Goal: Task Accomplishment & Management: Complete application form

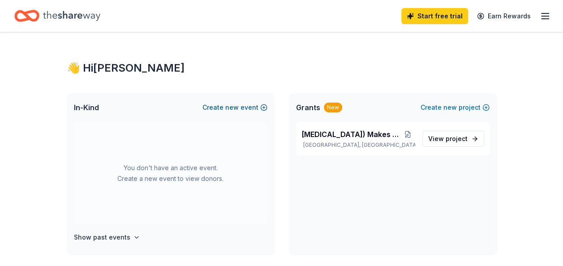
click at [222, 107] on button "Create new event" at bounding box center [235, 107] width 65 height 11
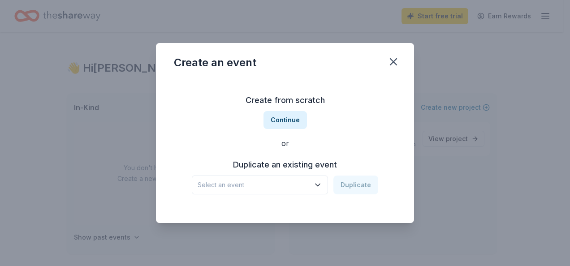
click at [319, 184] on icon "button" at bounding box center [317, 185] width 9 height 9
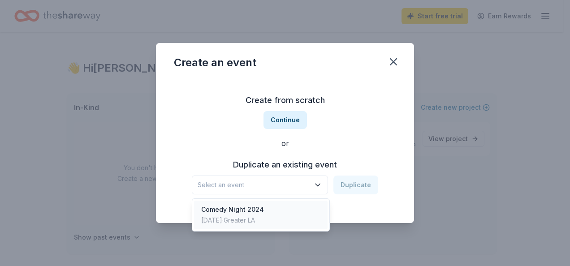
click at [292, 211] on div "Comedy Night 2024 Dec 11, 2024 · Greater LA" at bounding box center [261, 215] width 134 height 29
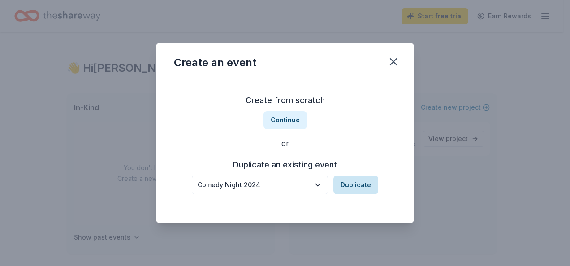
click at [358, 182] on button "Duplicate" at bounding box center [355, 185] width 45 height 19
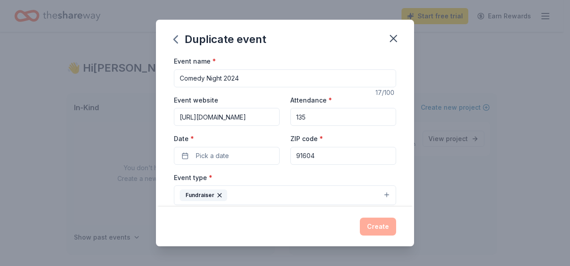
scroll to position [0, 6]
drag, startPoint x: 177, startPoint y: 116, endPoint x: 310, endPoint y: 111, distance: 133.6
click at [310, 111] on div "Event website https://www.thecmf.org/cn2024/ Attendance * 135 Date * Pick a dat…" at bounding box center [285, 130] width 222 height 70
paste input "event/comedy-night-2025-laughter-is-medicine"
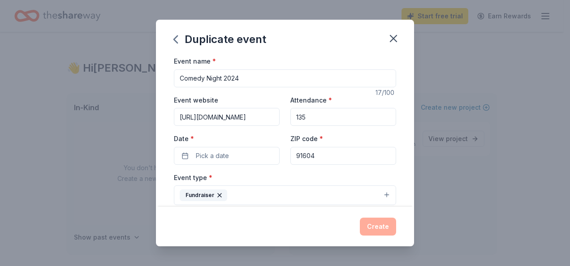
type input "[URL][DOMAIN_NAME]"
click at [318, 116] on input "135" at bounding box center [343, 117] width 106 height 18
type input "180"
click at [224, 153] on span "Pick a date" at bounding box center [212, 156] width 33 height 11
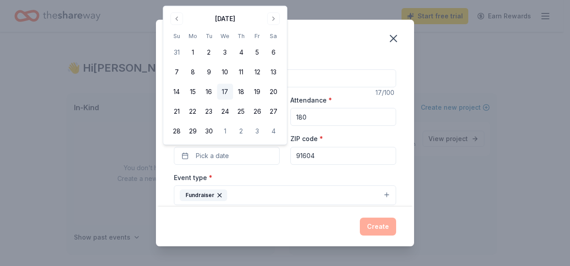
click at [222, 92] on button "17" at bounding box center [225, 92] width 16 height 16
click at [314, 155] on input "91604" at bounding box center [343, 156] width 106 height 18
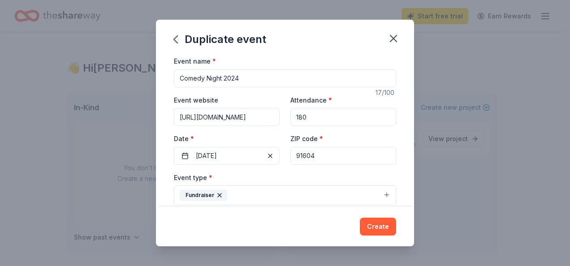
click at [273, 180] on div "Event type * Fundraiser" at bounding box center [285, 189] width 222 height 34
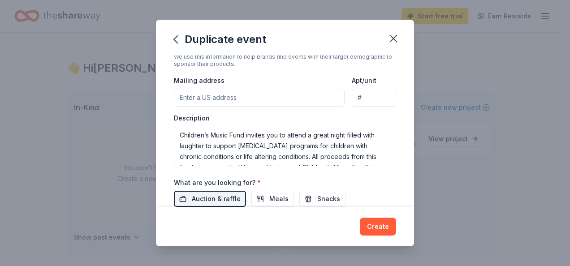
scroll to position [224, 0]
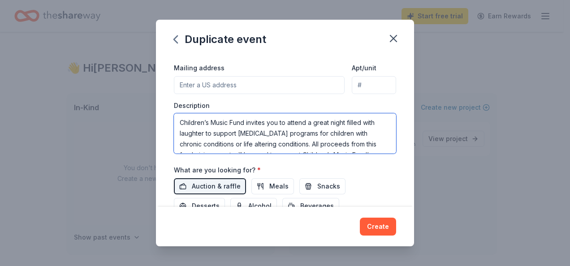
click at [306, 121] on textarea "Children’s Music Fund invites you to attend a great night filled with laughter …" at bounding box center [285, 133] width 222 height 40
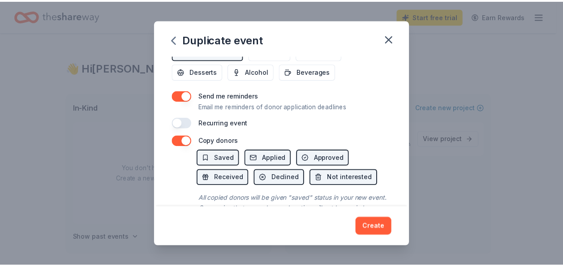
scroll to position [389, 0]
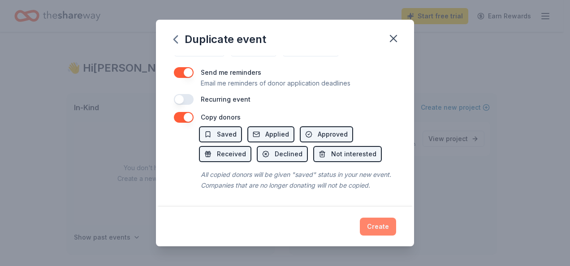
type textarea "Children’s Music Fund invites you to attend Comedy Night 2025. It's a great nig…"
click at [375, 226] on button "Create" at bounding box center [378, 227] width 36 height 18
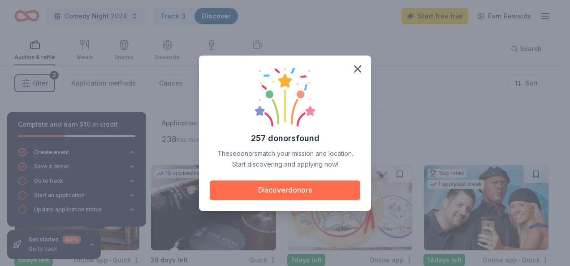
click at [281, 186] on button "Discover donors" at bounding box center [285, 191] width 151 height 20
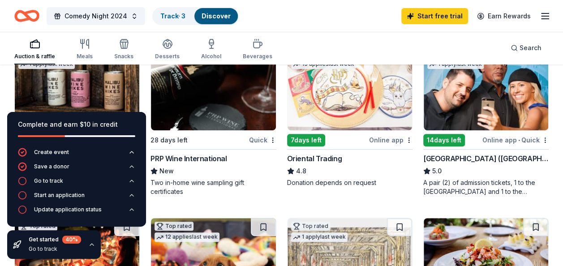
scroll to position [134, 0]
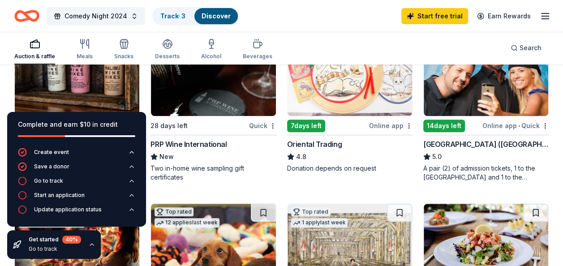
click at [203, 146] on div "PRP Wine International" at bounding box center [189, 144] width 76 height 11
click at [112, 16] on span "Comedy Night 2024" at bounding box center [96, 16] width 63 height 11
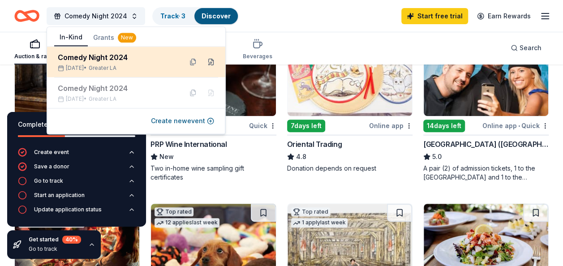
click at [212, 59] on button at bounding box center [211, 62] width 14 height 14
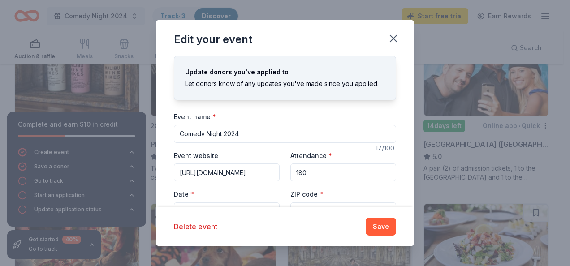
click at [242, 131] on input "Comedy Night 2024" at bounding box center [285, 134] width 222 height 18
type input "Comedy Night 2025"
click at [387, 226] on button "Save" at bounding box center [381, 227] width 30 height 18
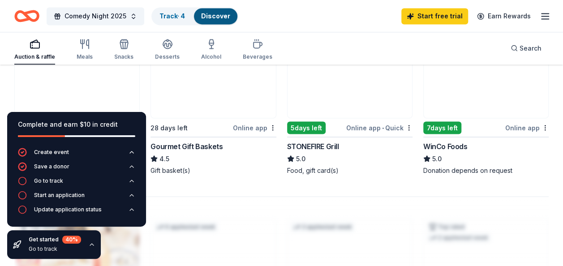
scroll to position [717, 0]
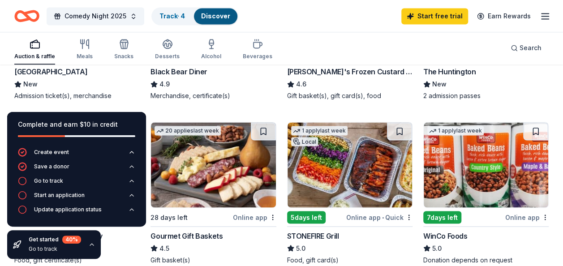
click at [195, 219] on div "28 days left" at bounding box center [191, 216] width 80 height 11
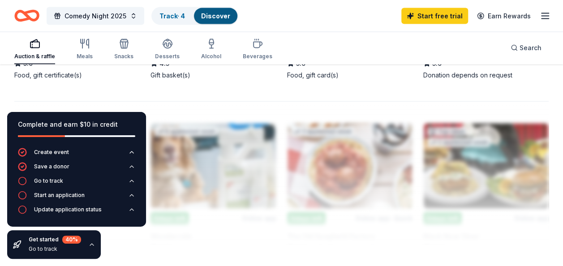
scroll to position [1030, 0]
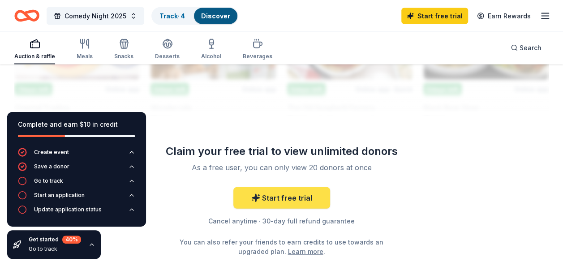
click at [286, 196] on link "Start free trial" at bounding box center [281, 198] width 97 height 22
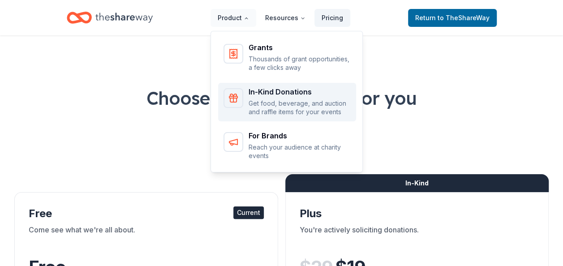
click at [251, 88] on div "In-Kind Donations Get food, beverage, and auction and raffle items for your eve…" at bounding box center [287, 102] width 127 height 28
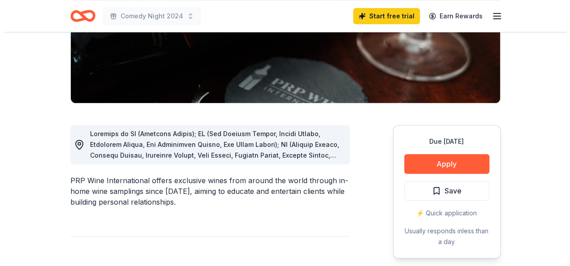
scroll to position [179, 0]
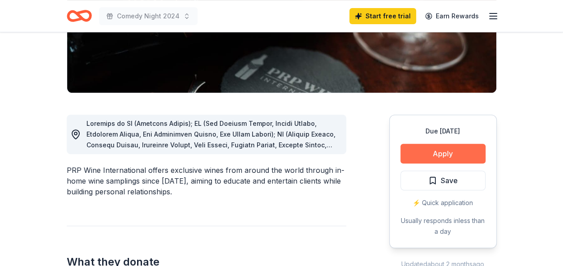
click at [430, 152] on button "Apply" at bounding box center [443, 154] width 85 height 20
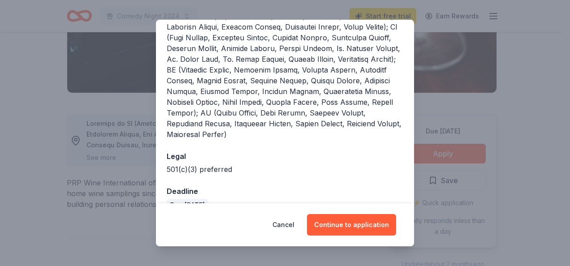
scroll to position [343, 0]
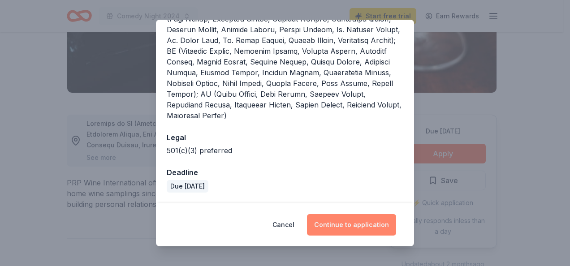
click at [362, 223] on button "Continue to application" at bounding box center [351, 225] width 89 height 22
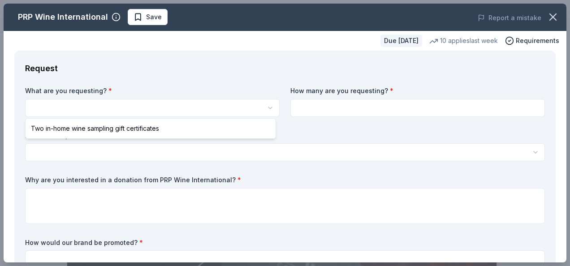
scroll to position [0, 0]
click at [99, 108] on html "Comedy Night 2024 Save Apply Due [DATE] Share PRP Wine International New • 2 re…" at bounding box center [285, 133] width 570 height 266
select select "Two in-home wine sampling gift certificates"
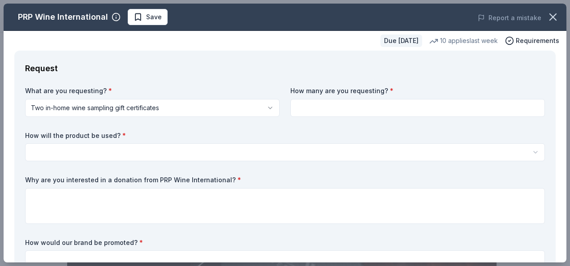
click at [352, 110] on input at bounding box center [417, 108] width 254 height 18
type input "1"
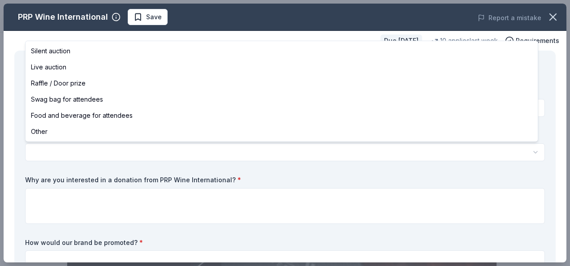
click at [160, 152] on html "Comedy Night 2024 Save Apply Due [DATE] Share PRP Wine International New • 2 re…" at bounding box center [285, 133] width 570 height 266
select select "raffleDoorPrize"
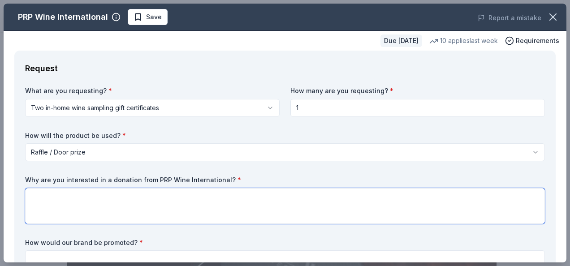
click at [62, 195] on textarea at bounding box center [285, 206] width 520 height 36
type textarea "W"
type textarea "O"
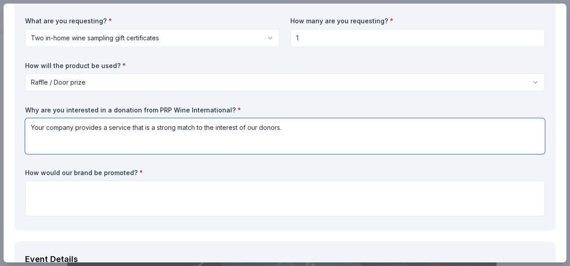
scroll to position [90, 0]
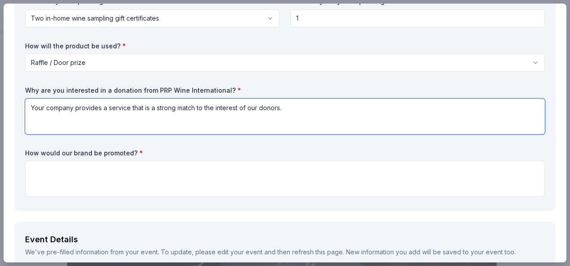
type textarea "Your company provides a service that is a strong match to the interest of our d…"
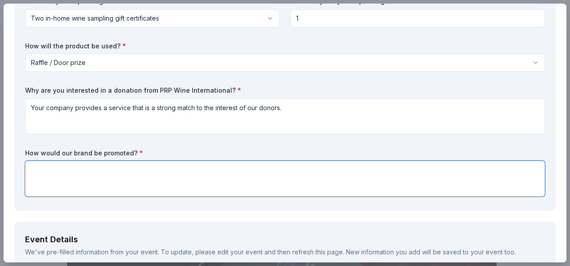
click at [80, 165] on textarea at bounding box center [285, 179] width 520 height 36
type textarea "A"
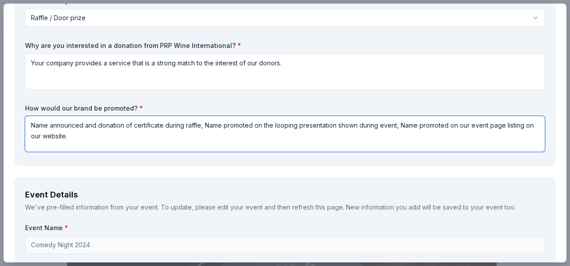
scroll to position [179, 0]
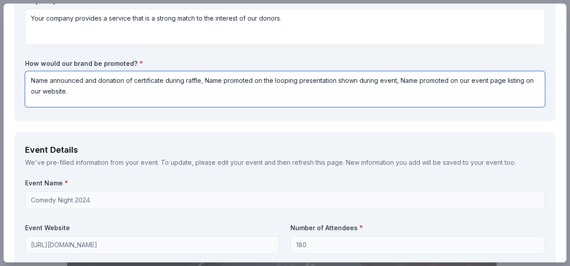
type textarea "Name announced and donation of certificate during raffle, Name promoted on the …"
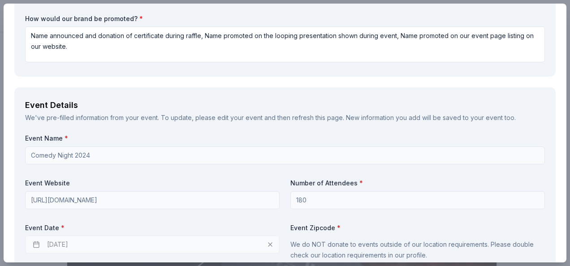
scroll to position [255, 0]
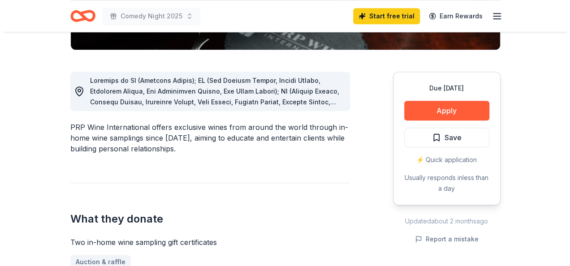
scroll to position [224, 0]
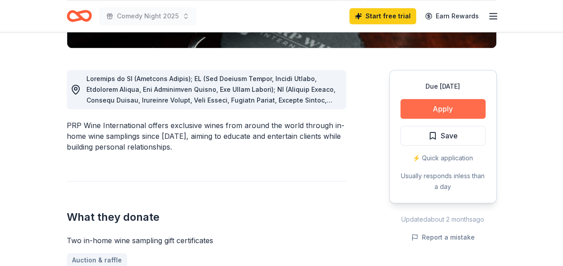
click at [438, 106] on button "Apply" at bounding box center [443, 109] width 85 height 20
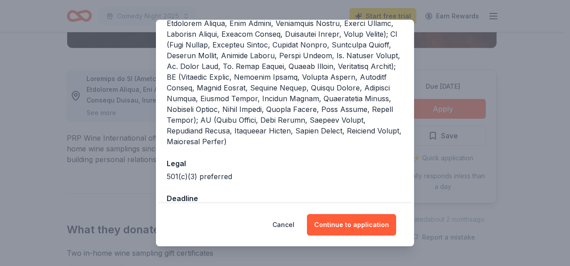
scroll to position [343, 0]
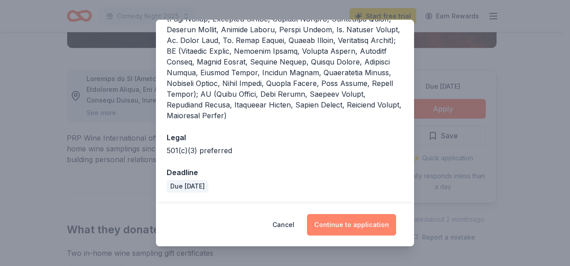
click at [375, 225] on button "Continue to application" at bounding box center [351, 225] width 89 height 22
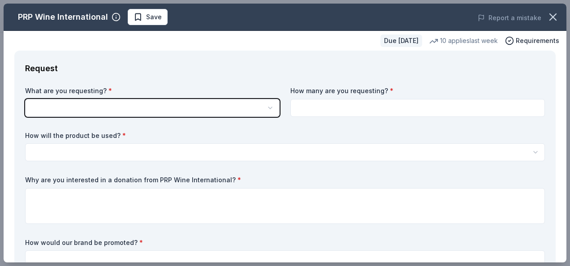
scroll to position [0, 0]
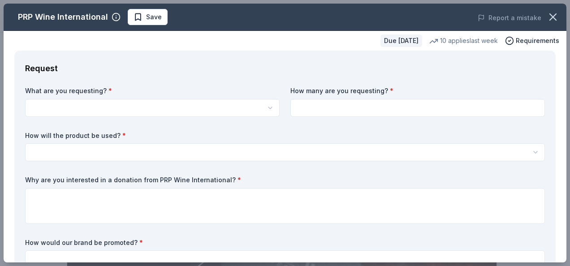
click at [130, 104] on html "Comedy Night 2025 Save Apply Due in 28 days Share PRP Wine International New • …" at bounding box center [285, 133] width 570 height 266
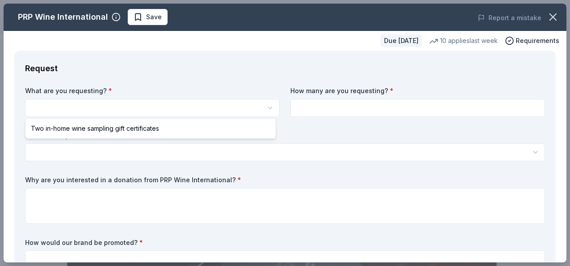
select select "Two in-home wine sampling gift certificates"
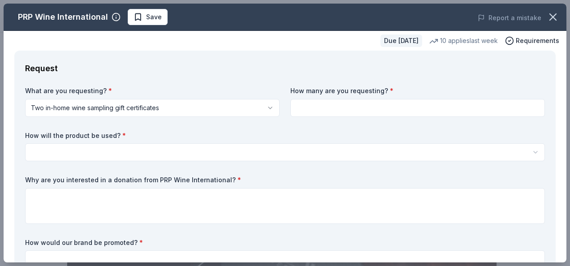
click at [303, 103] on input at bounding box center [417, 108] width 254 height 18
type input "1"
click at [151, 150] on html "Comedy Night 2025 Save Apply Due in 28 days Share PRP Wine International New • …" at bounding box center [285, 133] width 570 height 266
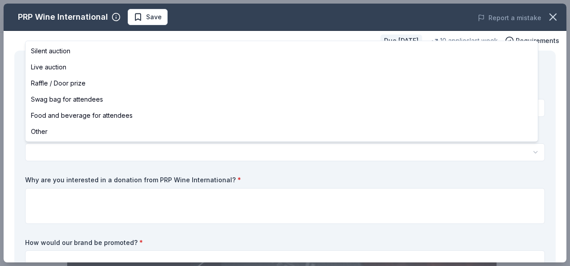
select select "raffleDoorPrize"
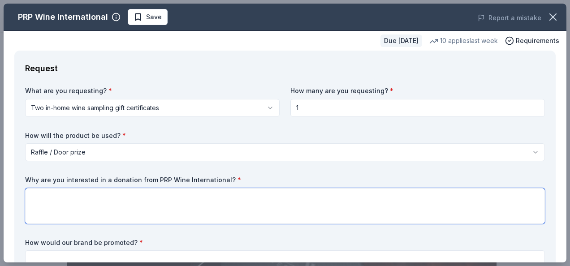
click at [81, 194] on textarea at bounding box center [285, 206] width 520 height 36
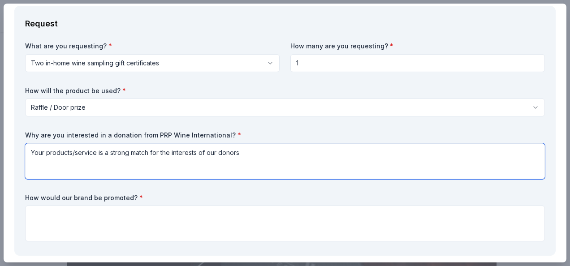
scroll to position [90, 0]
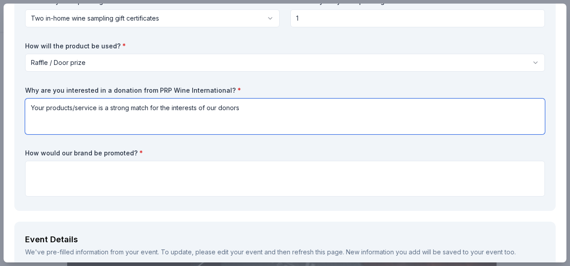
type textarea "Your products/service is a strong match for the interests of our donors"
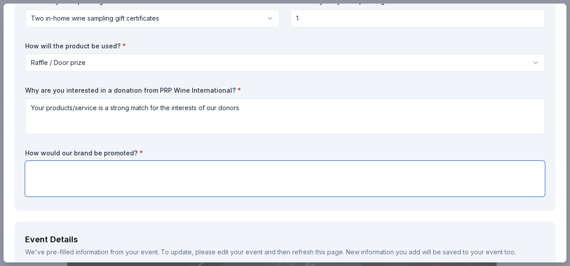
click at [162, 163] on textarea at bounding box center [285, 179] width 520 height 36
type textarea "D"
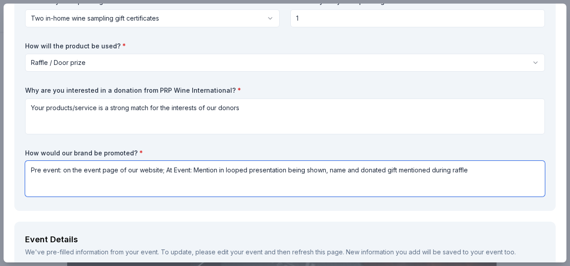
click at [324, 170] on textarea "Pre event: on the event page of our website; At Event: Mention in looped presen…" at bounding box center [285, 179] width 520 height 36
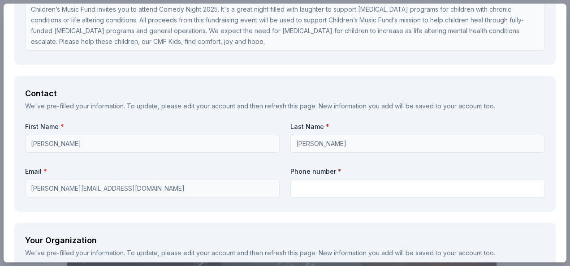
scroll to position [627, 0]
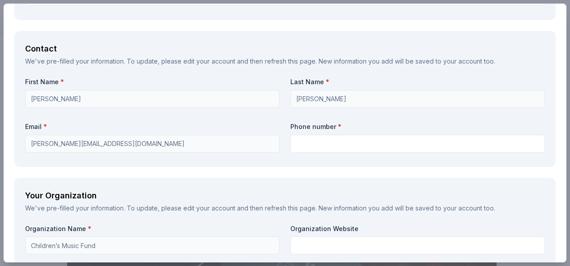
type textarea "Pre event: on the event page of our website; At Event: Mention in looped presen…"
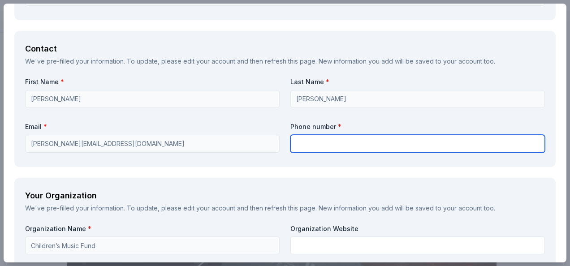
click at [323, 139] on input "text" at bounding box center [417, 144] width 254 height 18
type input "8054100334"
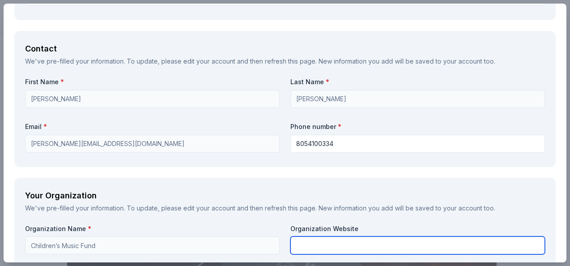
type input "CMF"
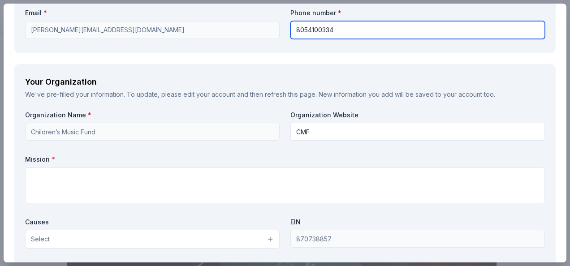
scroll to position [762, 0]
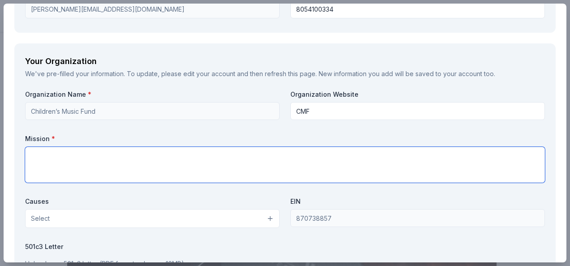
click at [194, 159] on textarea at bounding box center [285, 165] width 520 height 36
paste textarea "Children’s Music Fund is a 501(c)(3) nonprofit dedicated to bringing Music Ther…"
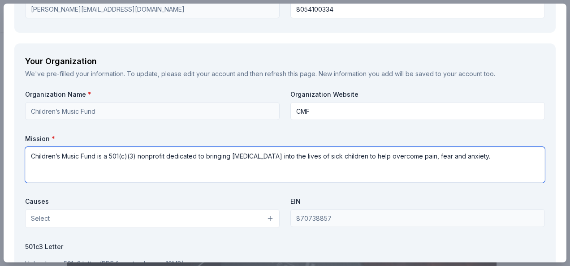
type textarea "Children’s Music Fund is a 501(c)(3) nonprofit dedicated to bringing Music Ther…"
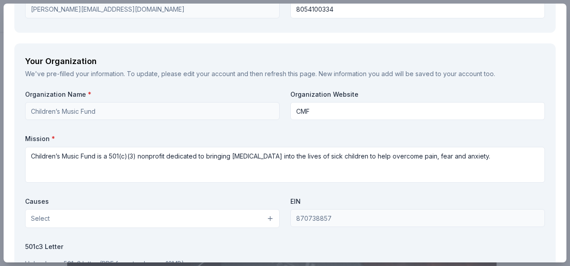
click at [72, 222] on button "Select" at bounding box center [152, 218] width 254 height 19
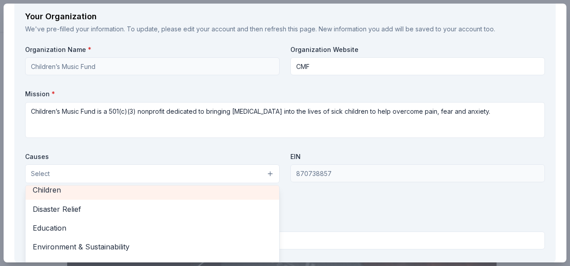
scroll to position [39, 0]
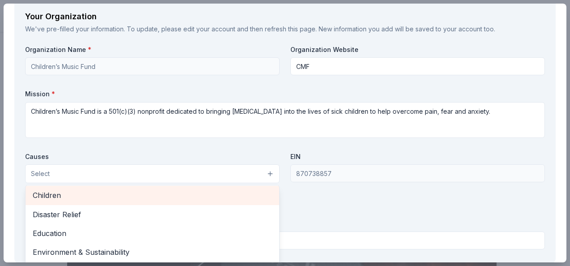
click at [68, 190] on span "Children" at bounding box center [152, 196] width 239 height 12
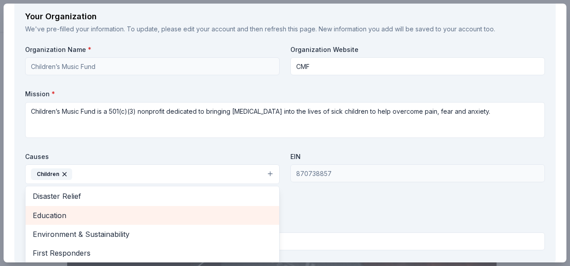
scroll to position [84, 0]
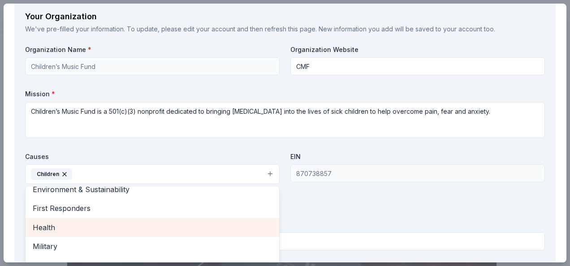
click at [91, 222] on span "Health" at bounding box center [152, 228] width 239 height 12
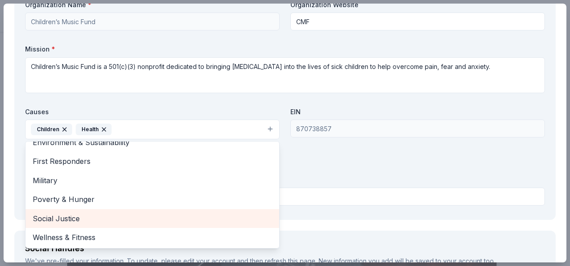
scroll to position [896, 0]
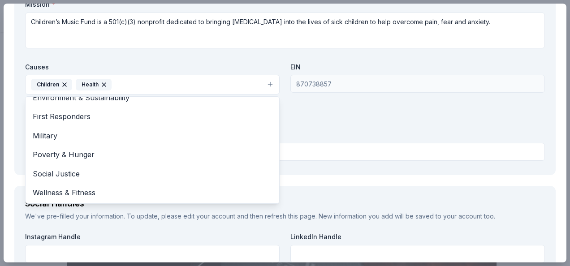
click at [349, 98] on div "Organization Name * Children’s Music Fund Organization Website CMF Mission * Ch…" at bounding box center [285, 60] width 520 height 209
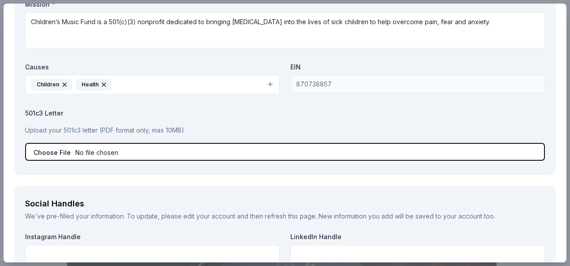
click at [56, 150] on input "file" at bounding box center [285, 152] width 520 height 18
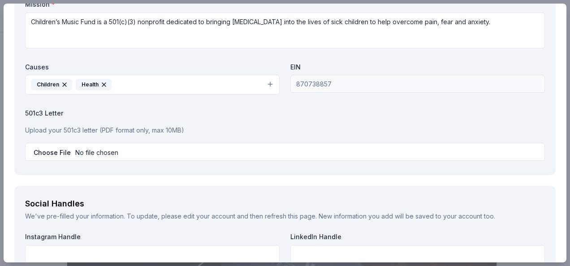
click at [94, 186] on div "Social Handles We've pre-filled your information. To update, please edit your a…" at bounding box center [284, 254] width 541 height 136
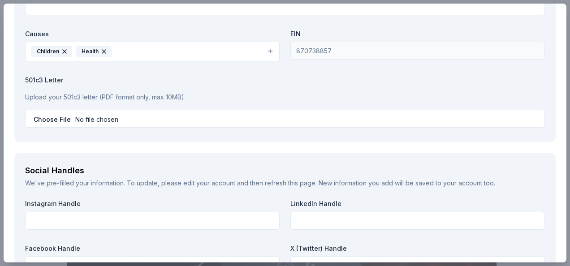
scroll to position [885, 0]
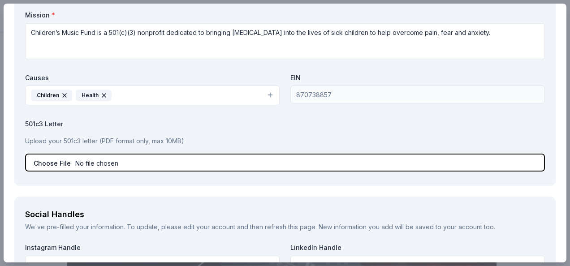
click at [87, 163] on input "file" at bounding box center [285, 163] width 520 height 18
click at [69, 161] on input "file" at bounding box center [285, 163] width 520 height 18
type input "C:\fakepath\Articles of Incorporation (Children_s Music Fund)-FileNov2004.pdf"
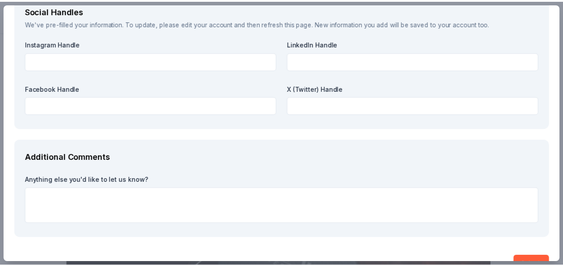
scroll to position [1109, 0]
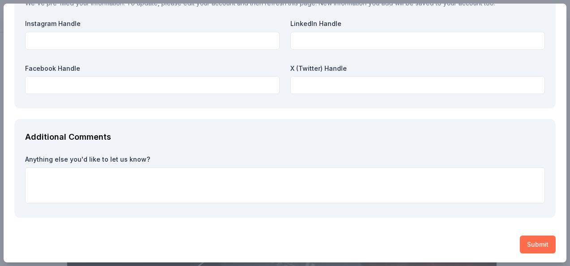
click at [534, 244] on button "Submit" at bounding box center [538, 245] width 36 height 18
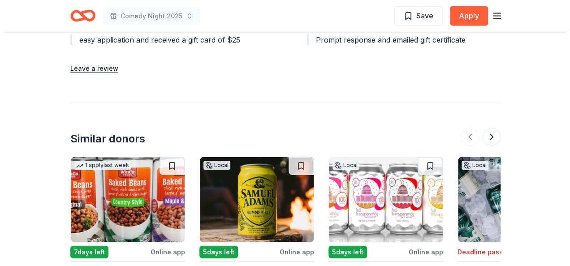
scroll to position [896, 0]
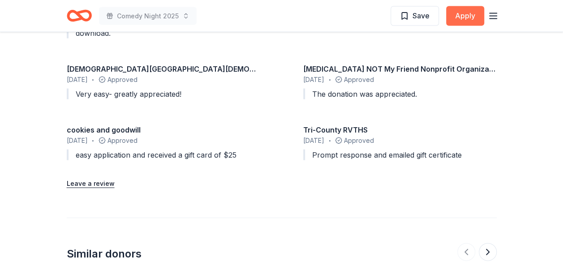
click at [470, 14] on button "Apply" at bounding box center [465, 16] width 38 height 20
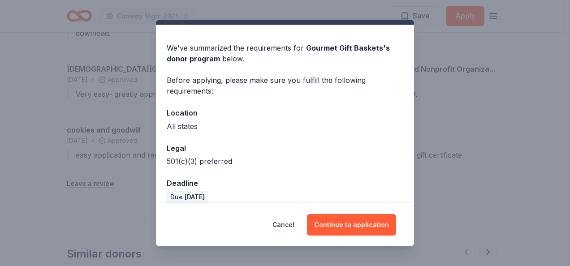
scroll to position [31, 0]
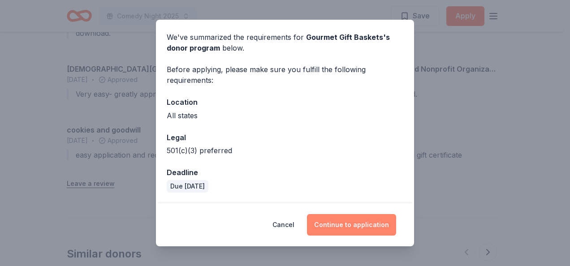
click at [350, 231] on button "Continue to application" at bounding box center [351, 225] width 89 height 22
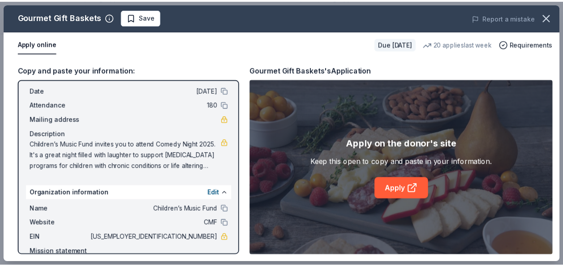
scroll to position [0, 0]
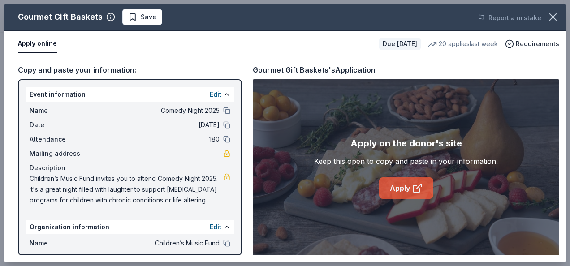
click at [398, 184] on link "Apply" at bounding box center [406, 188] width 54 height 22
click at [553, 16] on icon "button" at bounding box center [553, 17] width 6 height 6
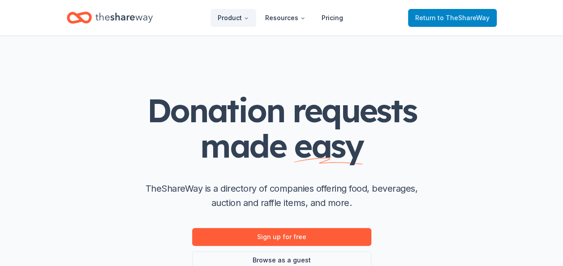
click at [469, 14] on span "to TheShareWay" at bounding box center [464, 18] width 52 height 8
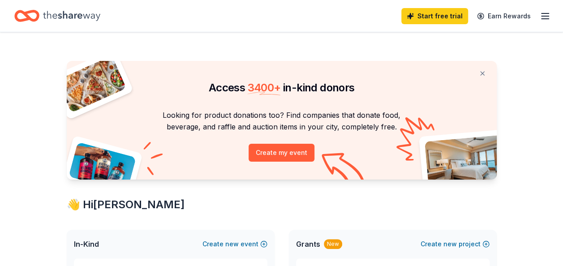
click at [544, 15] on icon "button" at bounding box center [545, 16] width 11 height 11
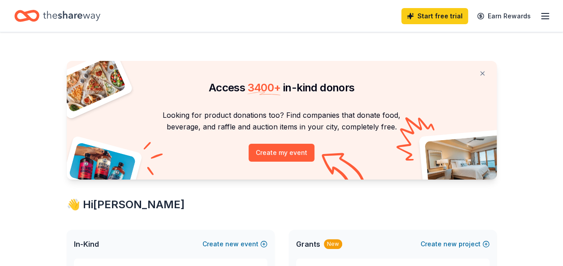
click at [288, 103] on div "Access 3400 + in-kind donors Looking for product donations too? Find companies …" at bounding box center [282, 120] width 430 height 119
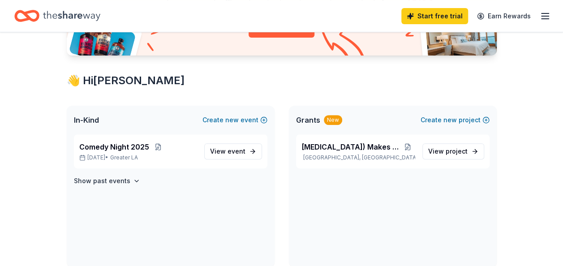
scroll to position [134, 0]
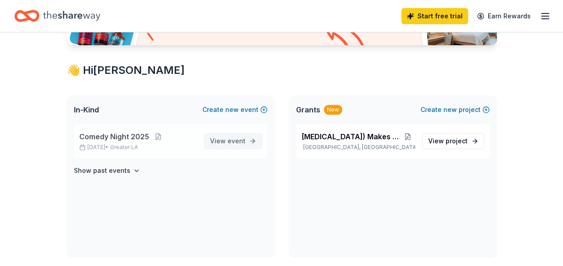
click at [220, 139] on span "View event" at bounding box center [227, 141] width 35 height 11
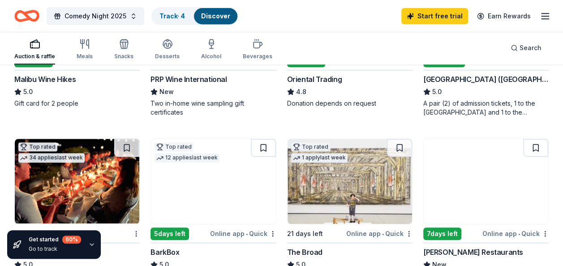
scroll to position [90, 0]
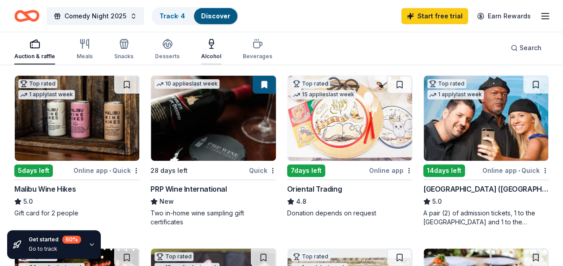
click at [208, 41] on icon "button" at bounding box center [211, 44] width 11 height 11
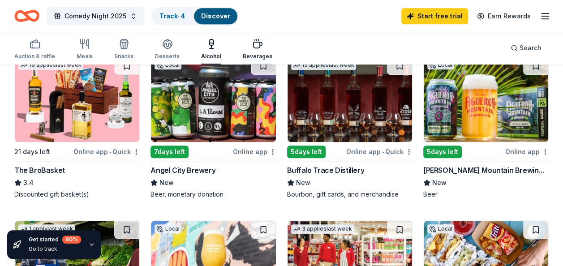
scroll to position [269, 0]
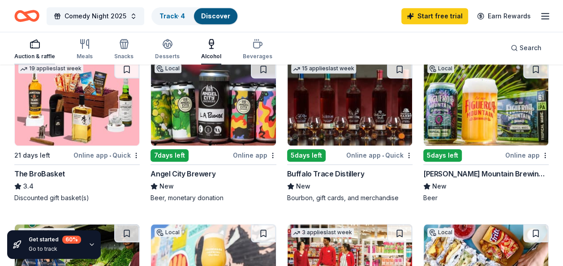
click at [36, 43] on icon "button" at bounding box center [35, 44] width 11 height 11
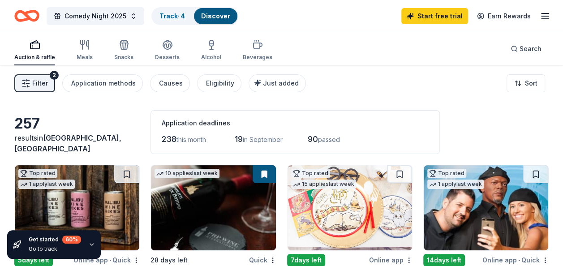
click at [45, 78] on span "Filter" at bounding box center [40, 83] width 16 height 11
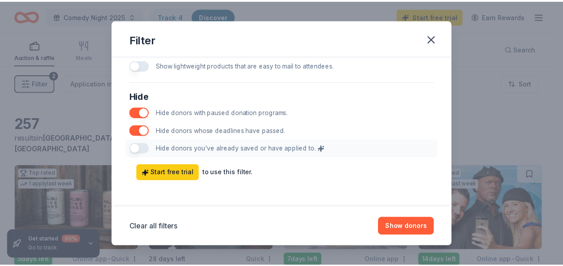
scroll to position [499, 0]
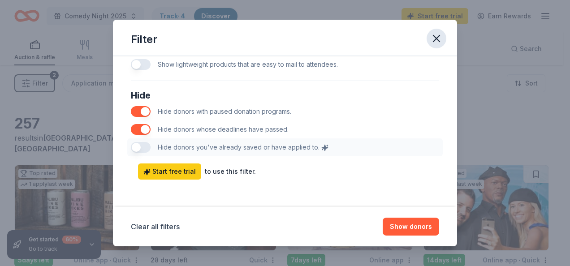
click at [437, 34] on icon "button" at bounding box center [436, 38] width 13 height 13
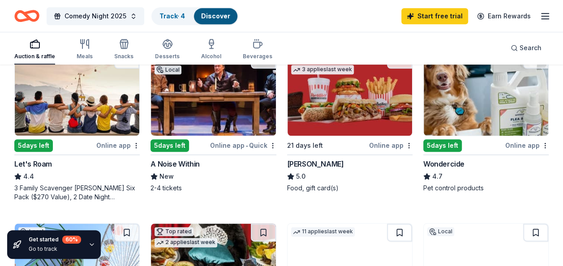
scroll to position [448, 0]
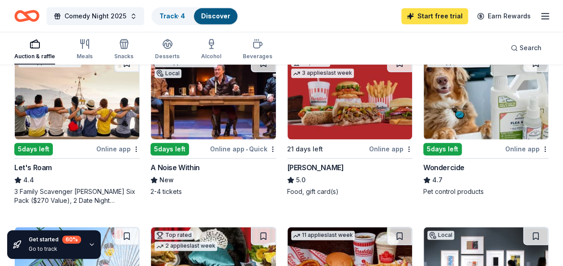
click at [431, 18] on link "Start free trial" at bounding box center [434, 16] width 67 height 16
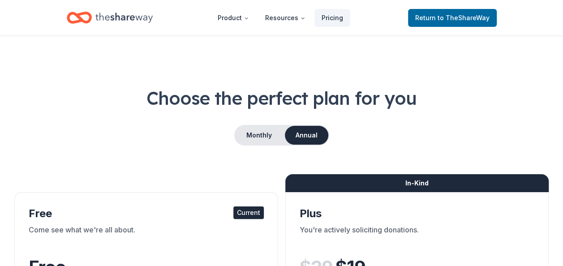
click at [110, 17] on icon "Home" at bounding box center [123, 18] width 57 height 18
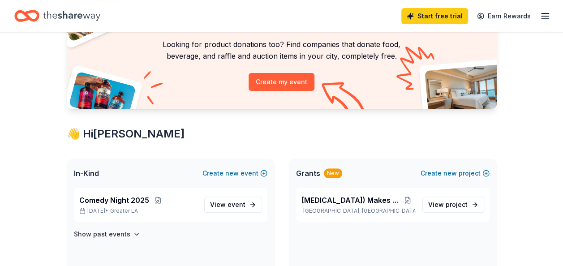
scroll to position [134, 0]
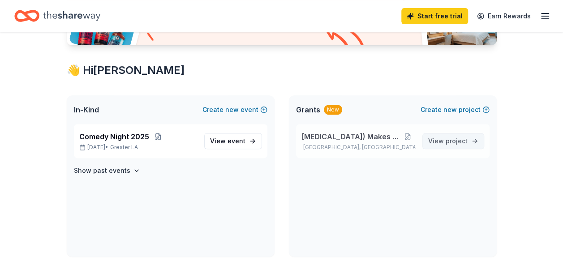
click at [450, 137] on span "project" at bounding box center [457, 141] width 22 height 8
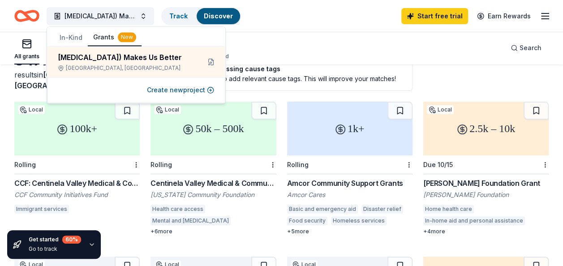
scroll to position [45, 0]
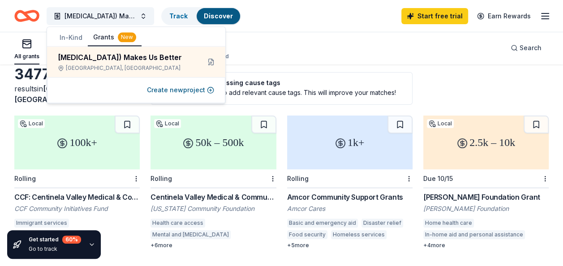
click at [160, 242] on div "+ 6 more" at bounding box center [213, 245] width 125 height 7
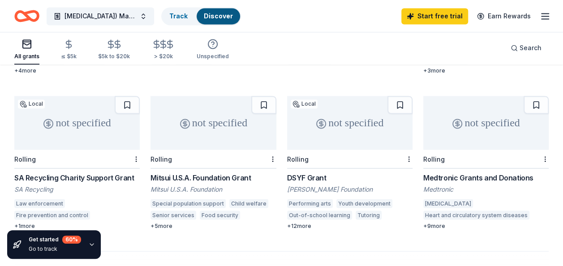
scroll to position [672, 0]
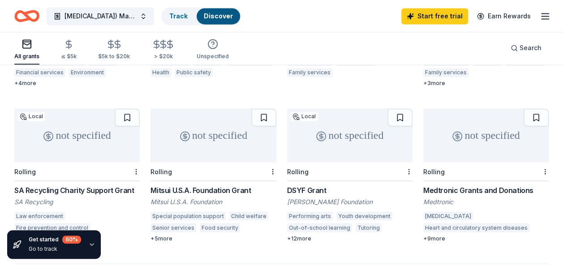
click at [433, 235] on div "+ 9 more" at bounding box center [485, 238] width 125 height 7
click at [160, 45] on icon "button" at bounding box center [163, 44] width 10 height 10
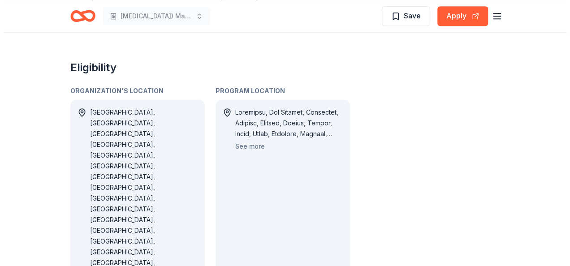
scroll to position [538, 0]
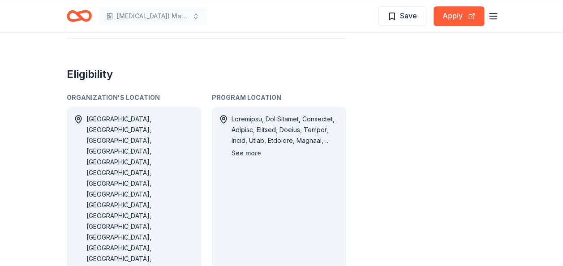
click at [256, 153] on button "See more" at bounding box center [247, 153] width 30 height 11
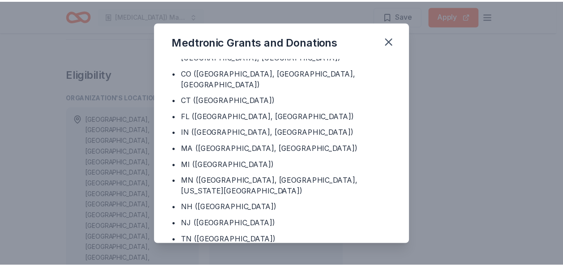
scroll to position [932, 0]
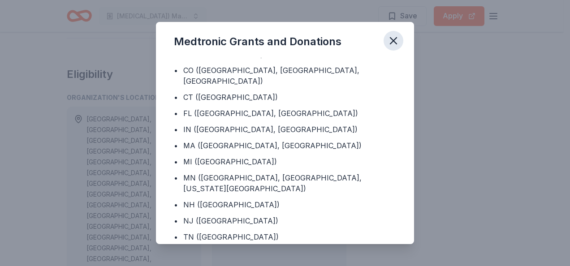
click at [394, 41] on icon "button" at bounding box center [393, 40] width 13 height 13
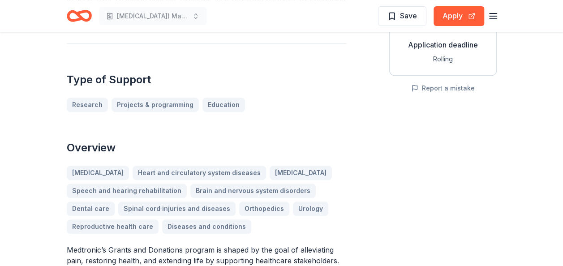
scroll to position [0, 0]
